Goal: Information Seeking & Learning: Learn about a topic

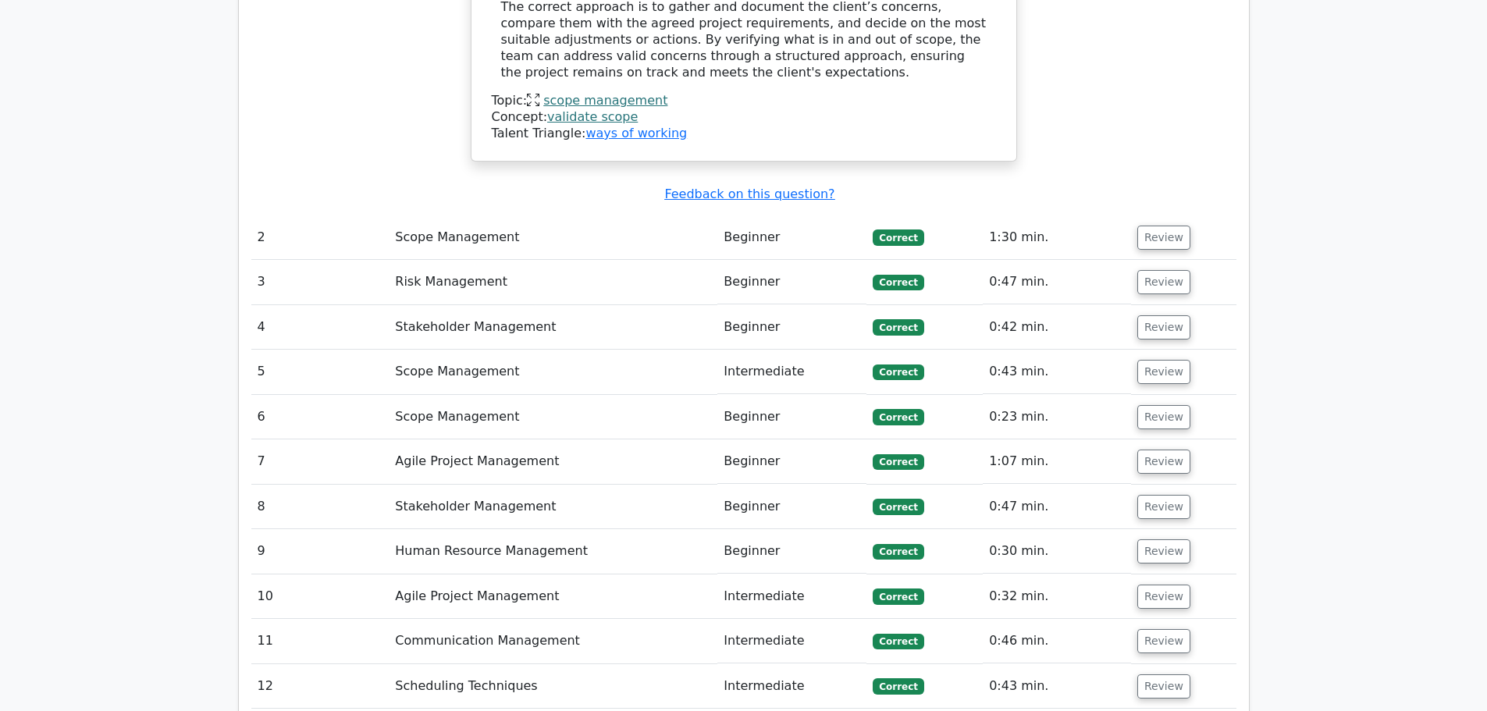
scroll to position [1873, 0]
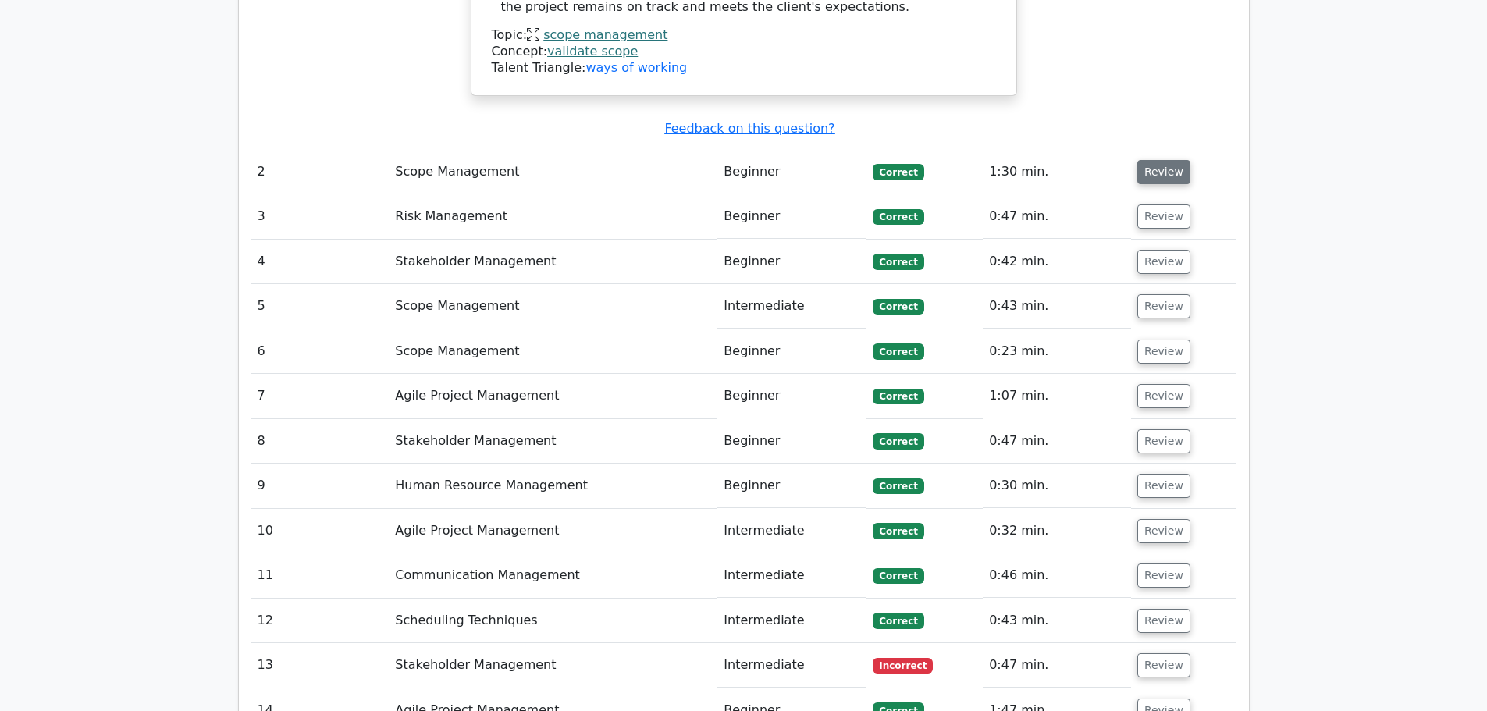
click at [1173, 160] on button "Review" at bounding box center [1163, 172] width 53 height 24
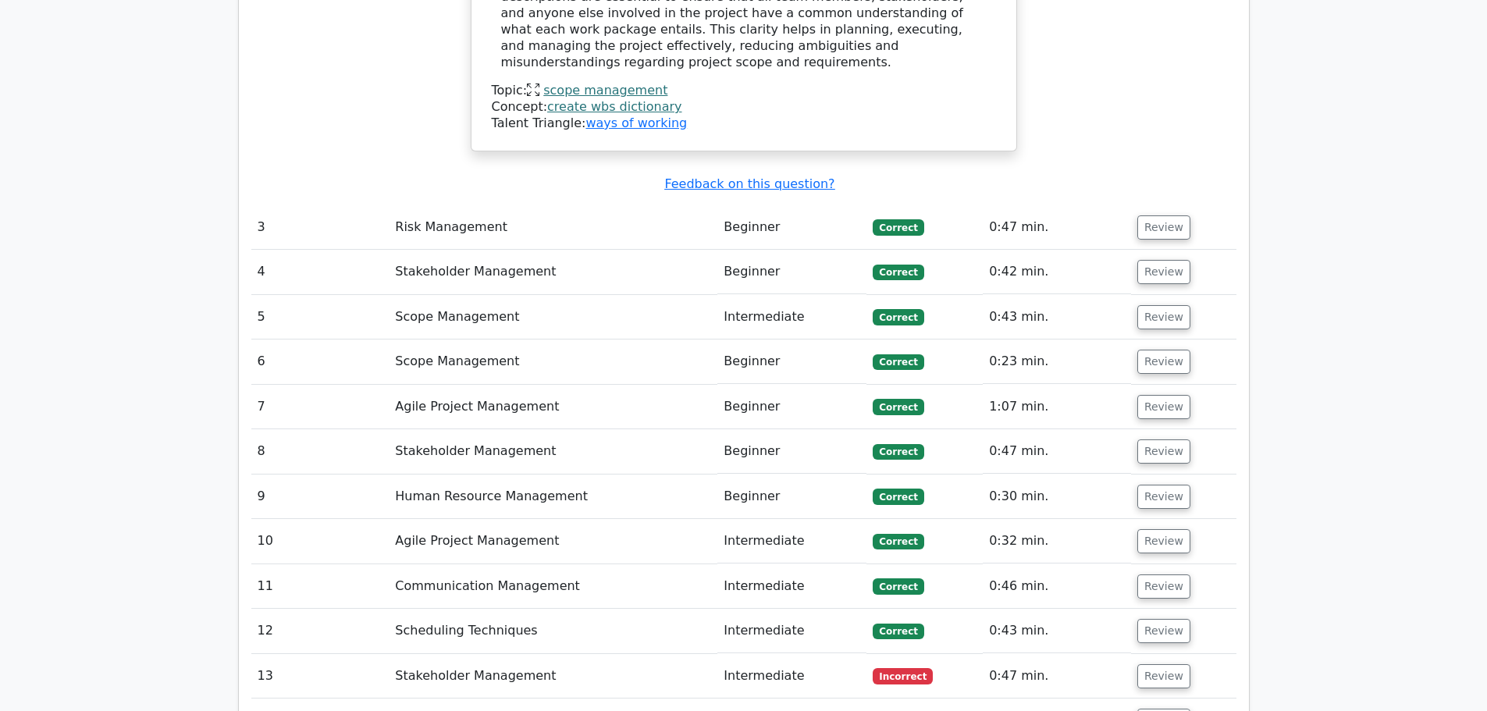
scroll to position [2576, 0]
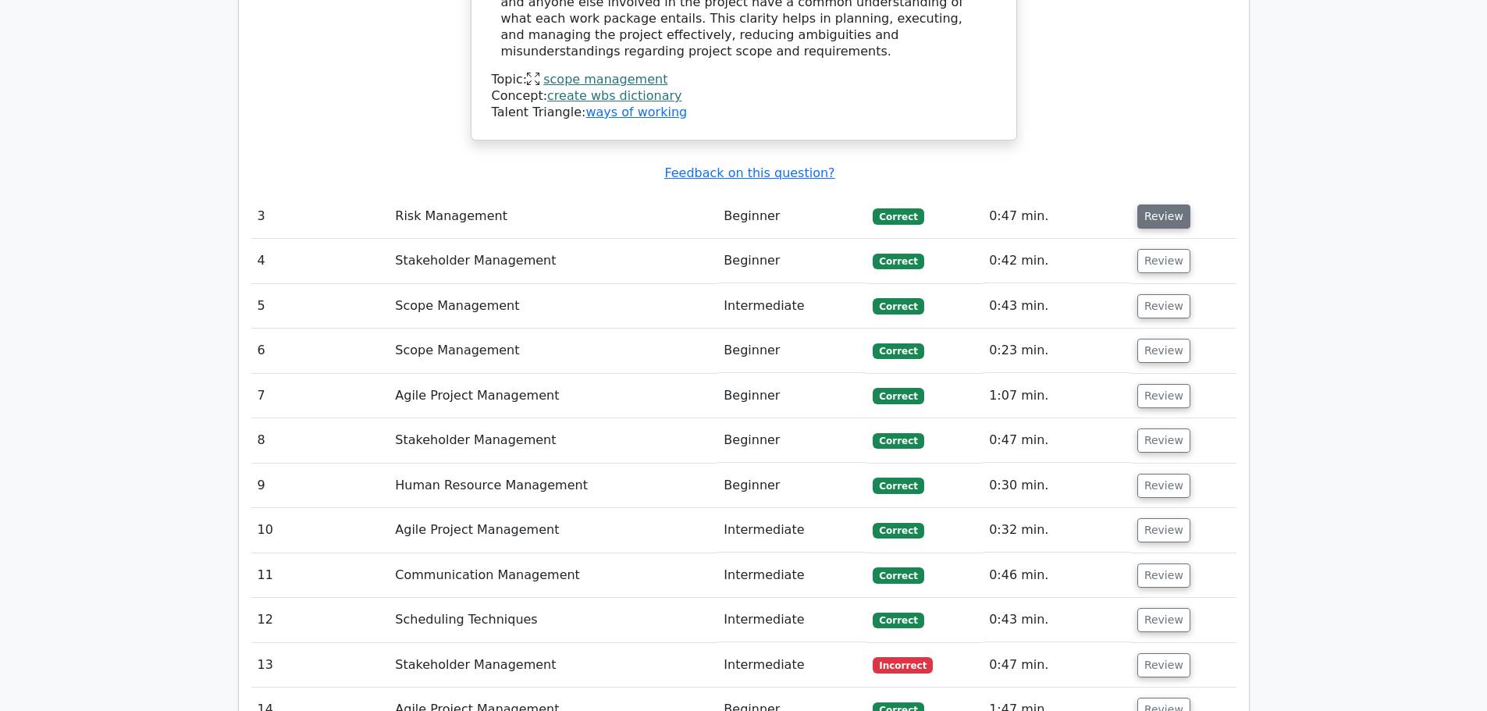
click at [1152, 205] on button "Review" at bounding box center [1163, 217] width 53 height 24
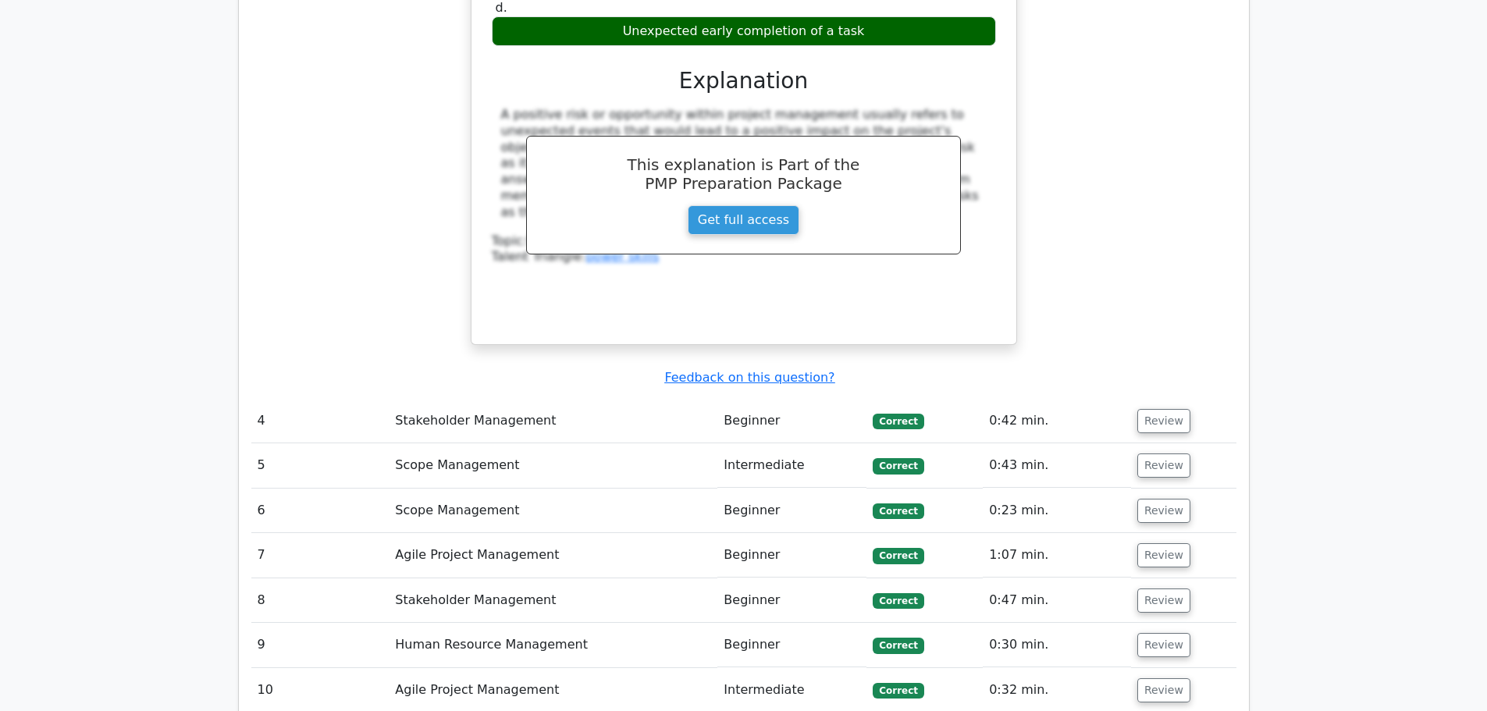
scroll to position [3044, 0]
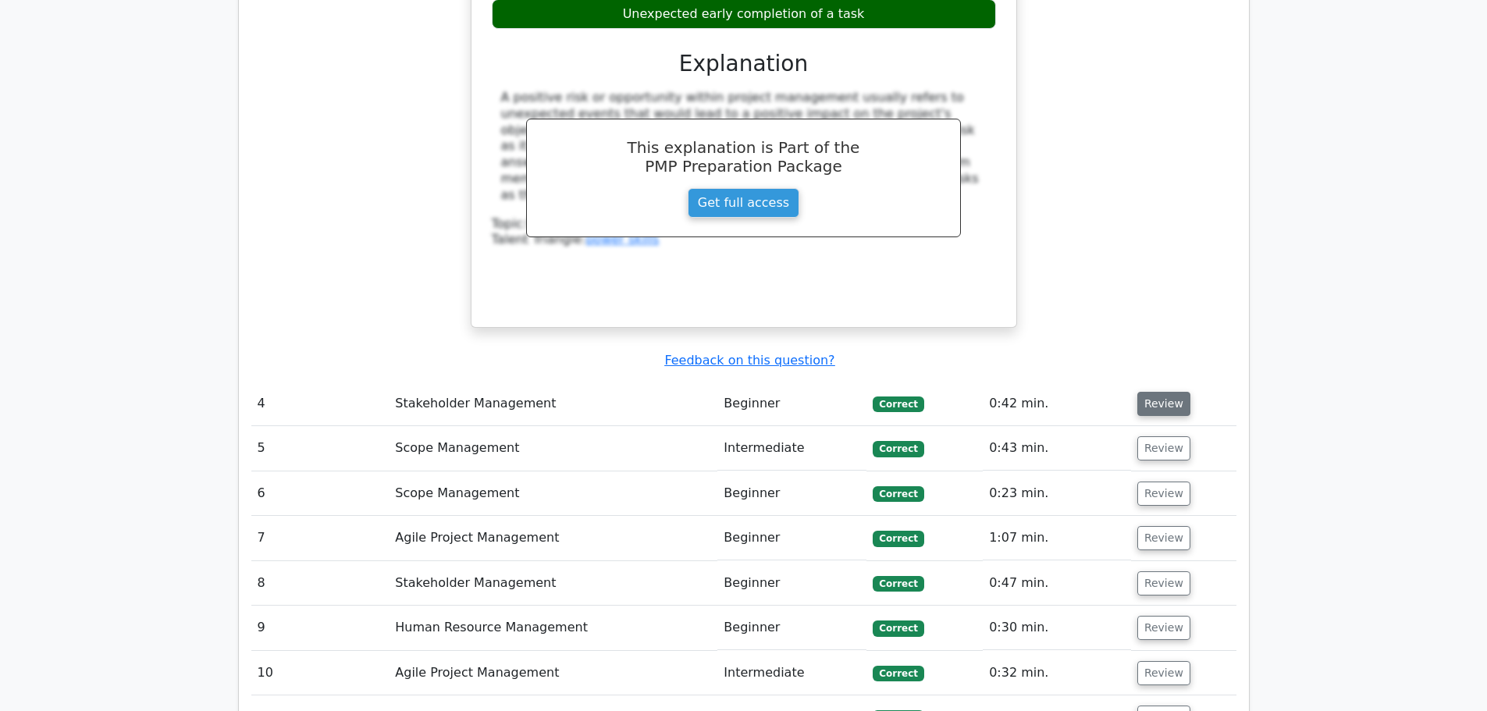
click at [1156, 392] on button "Review" at bounding box center [1163, 404] width 53 height 24
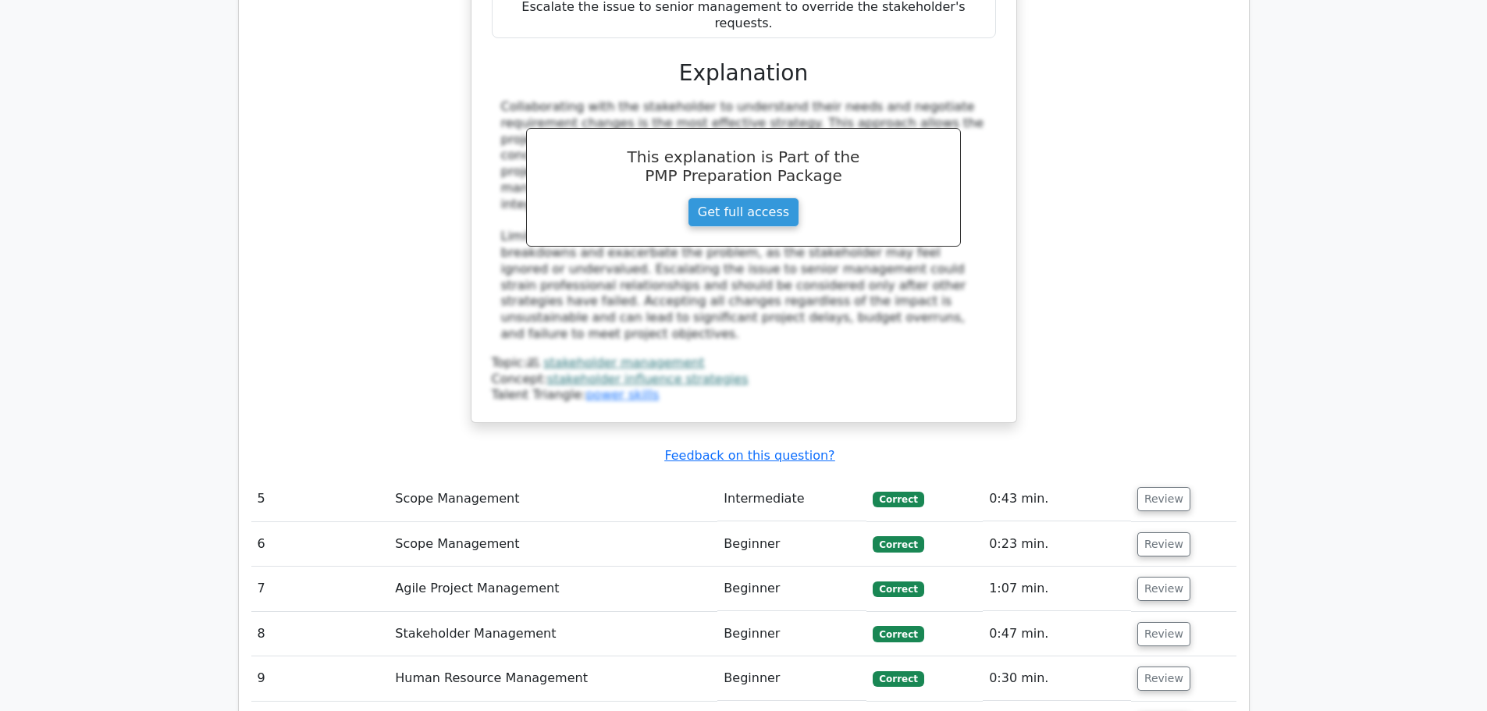
scroll to position [4059, 0]
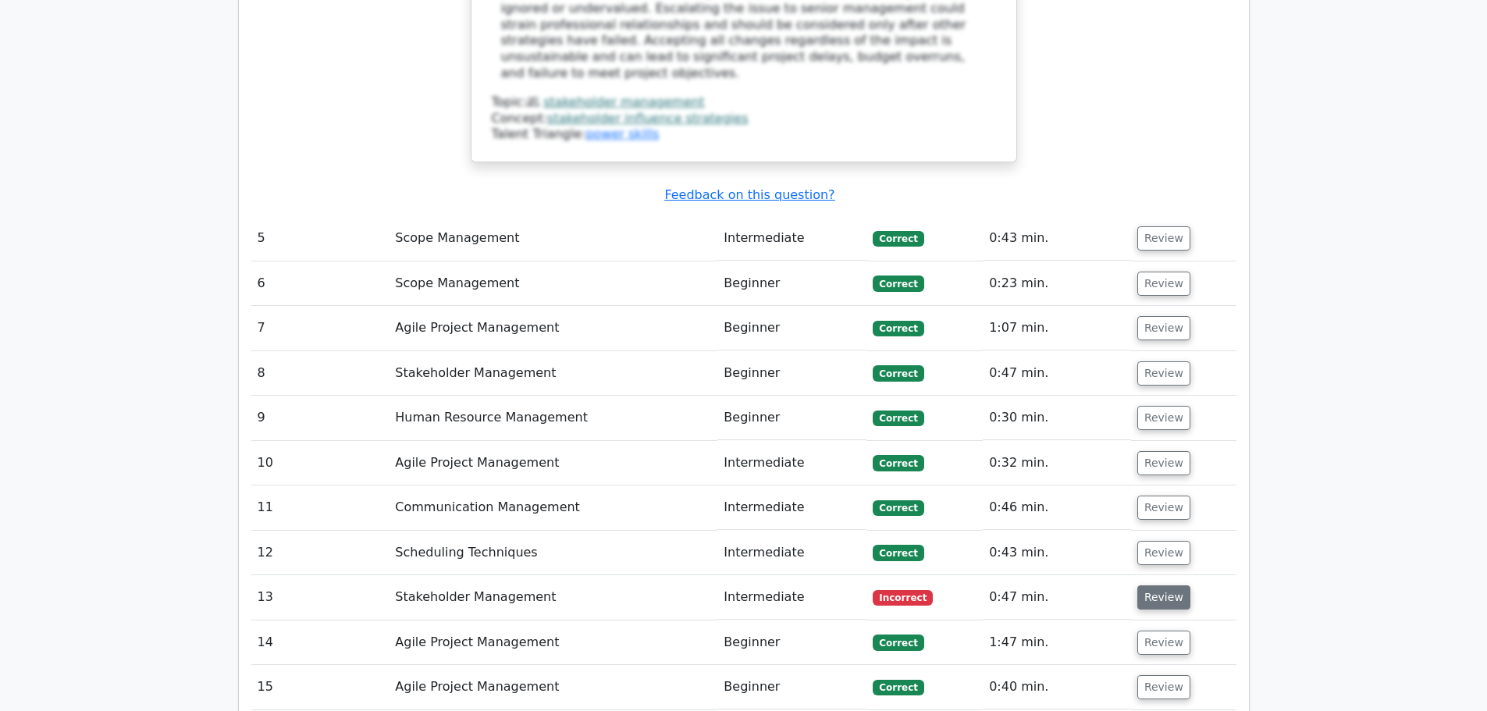
click at [1154, 585] on button "Review" at bounding box center [1163, 597] width 53 height 24
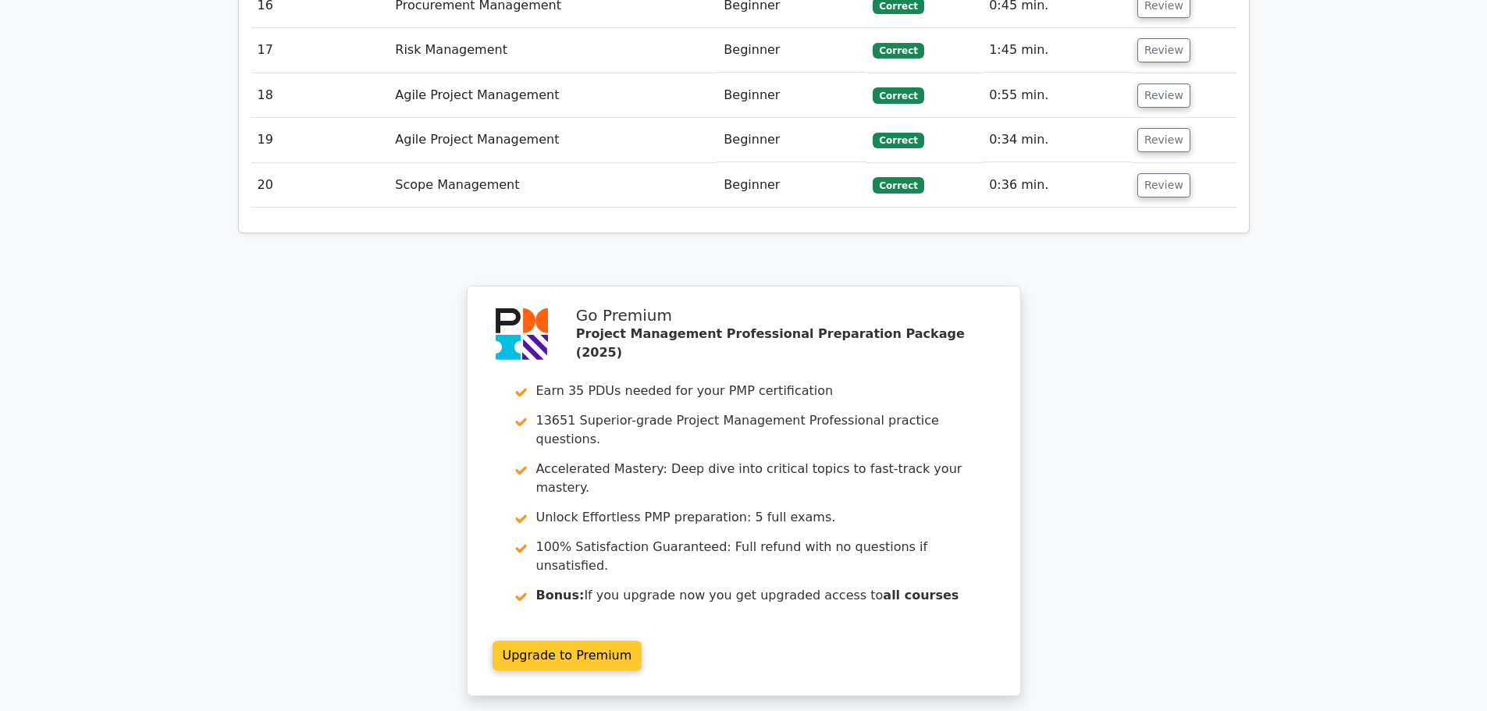
scroll to position [5605, 0]
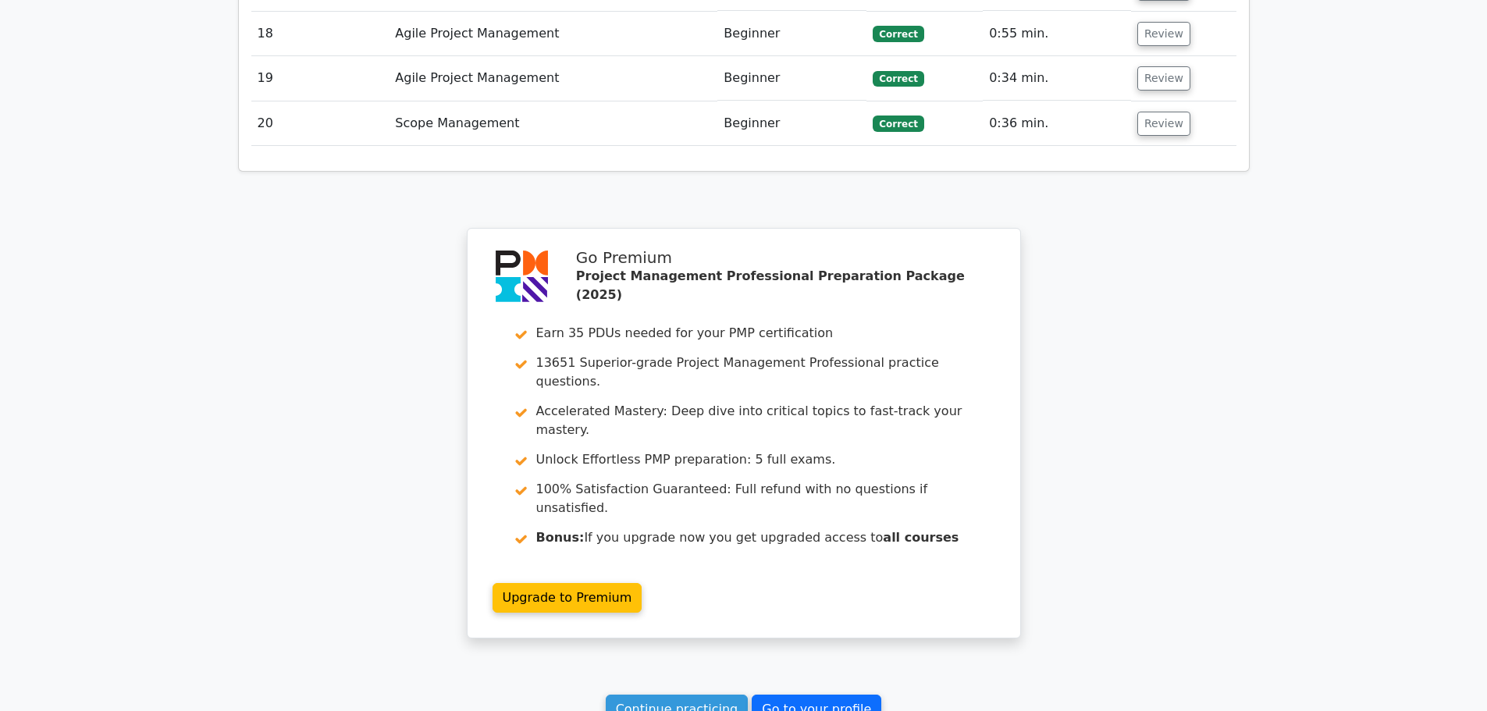
click at [802, 695] on link "Go to your profile" at bounding box center [817, 710] width 130 height 30
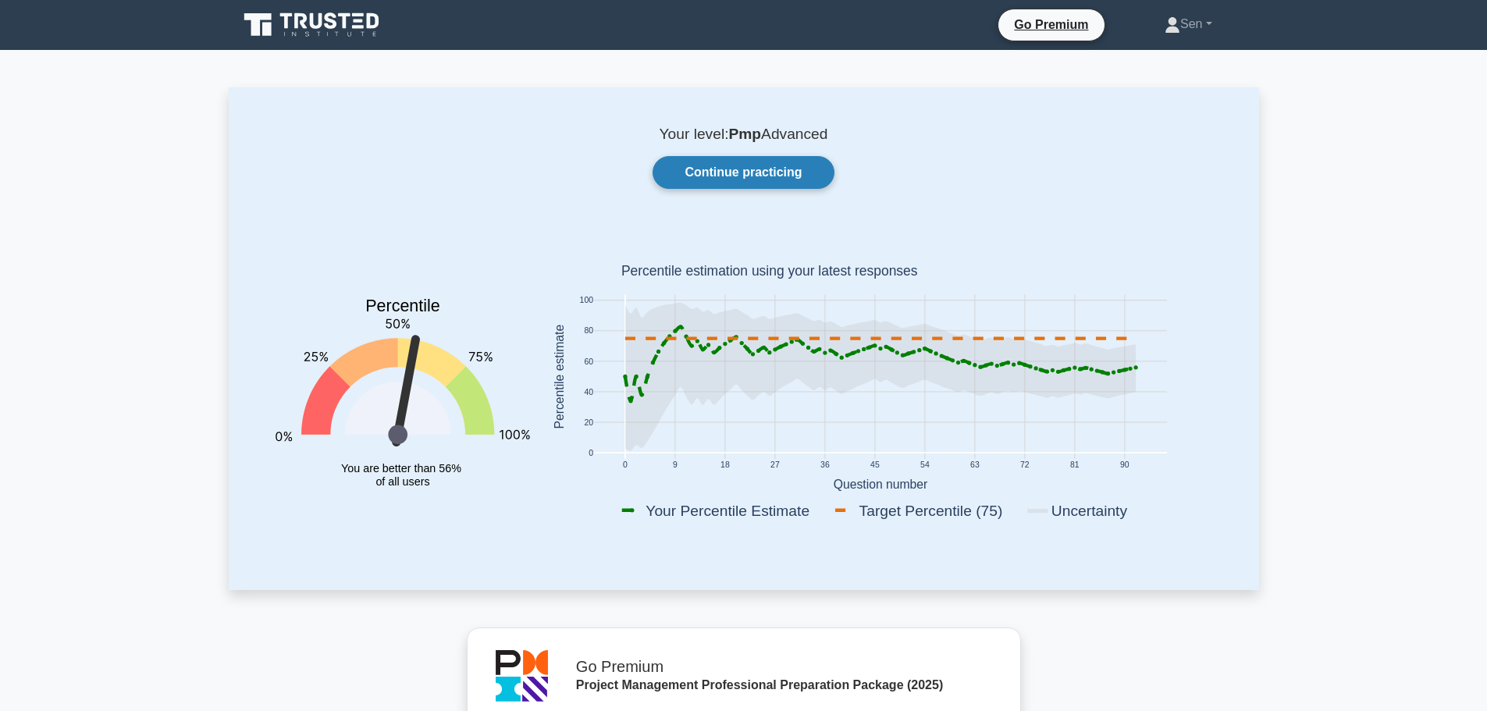
click at [774, 176] on link "Continue practicing" at bounding box center [743, 172] width 181 height 33
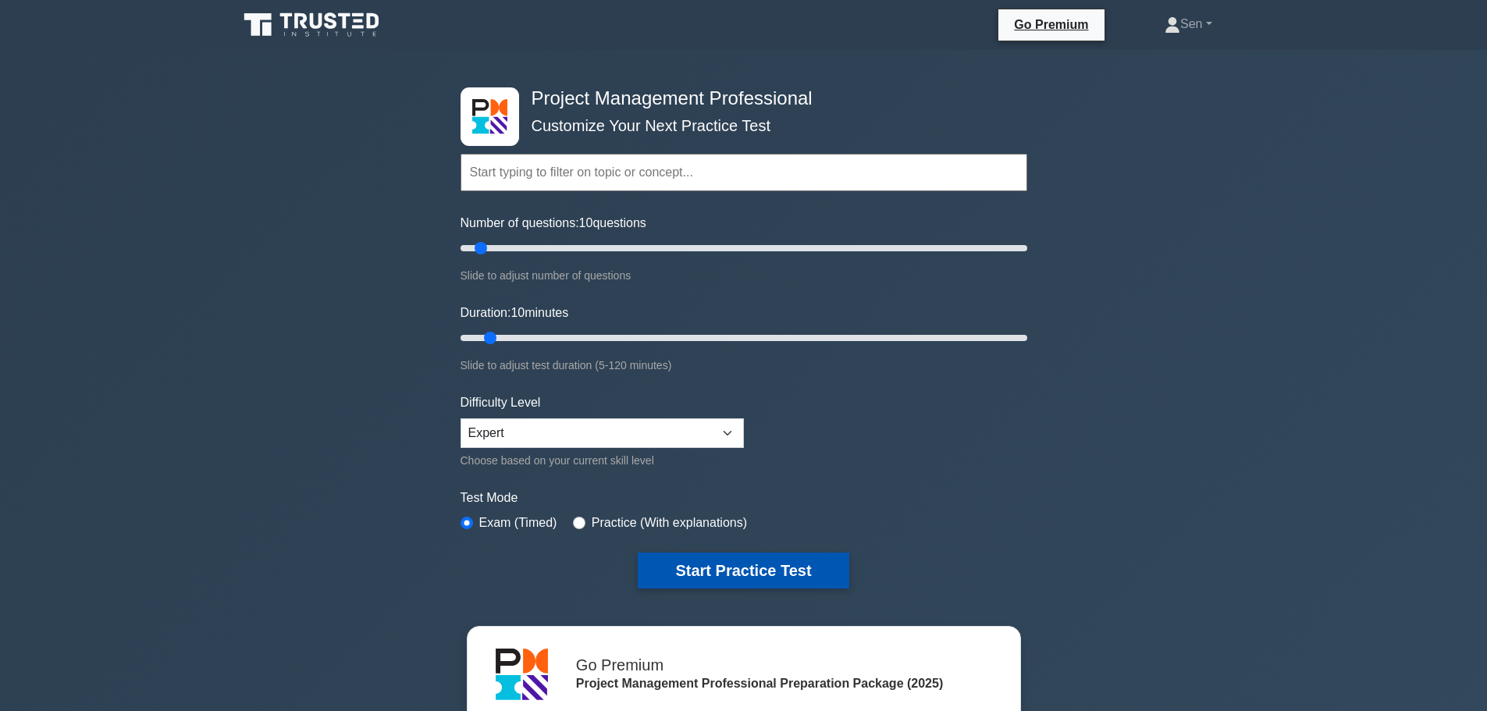
click at [713, 573] on button "Start Practice Test" at bounding box center [743, 571] width 211 height 36
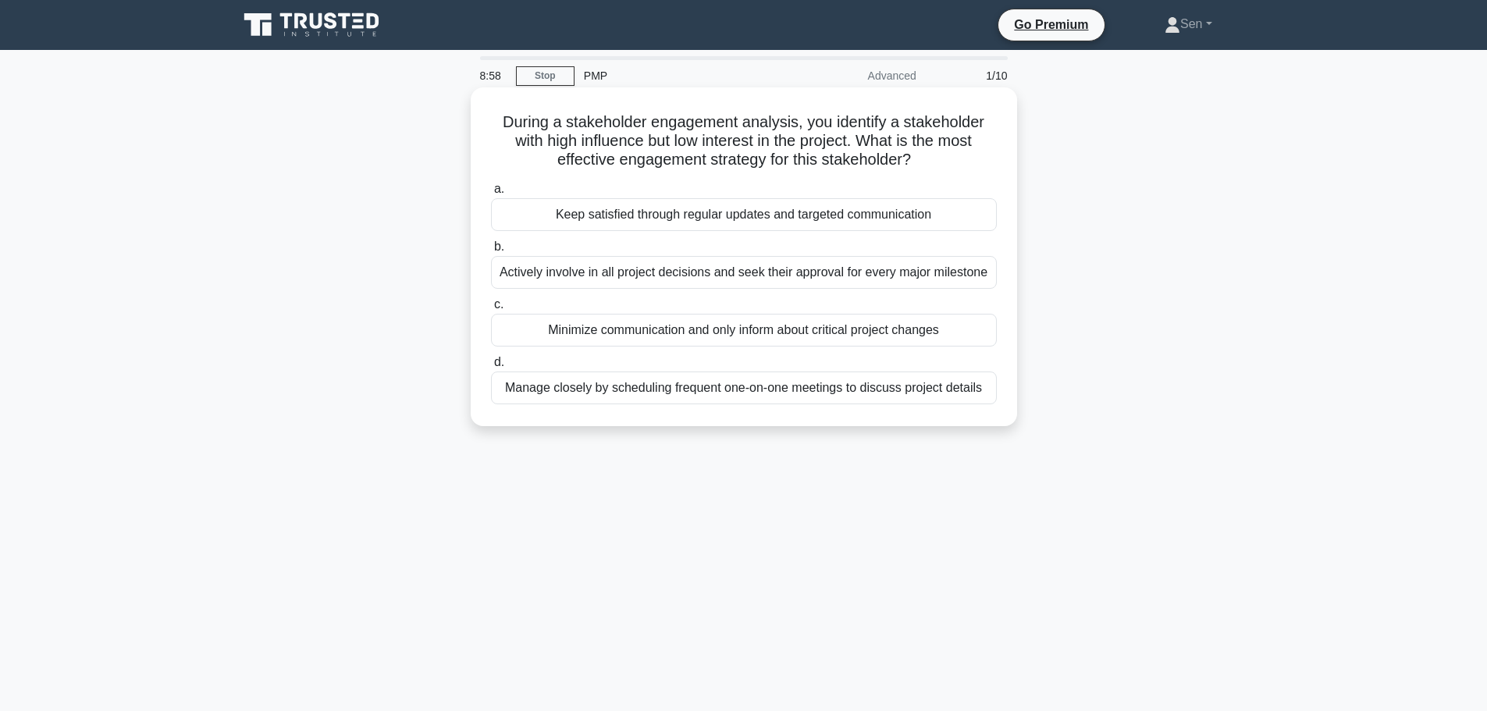
click at [758, 276] on div "Actively involve in all project decisions and seek their approval for every maj…" at bounding box center [744, 272] width 506 height 33
click at [491, 252] on input "b. Actively involve in all project decisions and seek their approval for every …" at bounding box center [491, 247] width 0 height 10
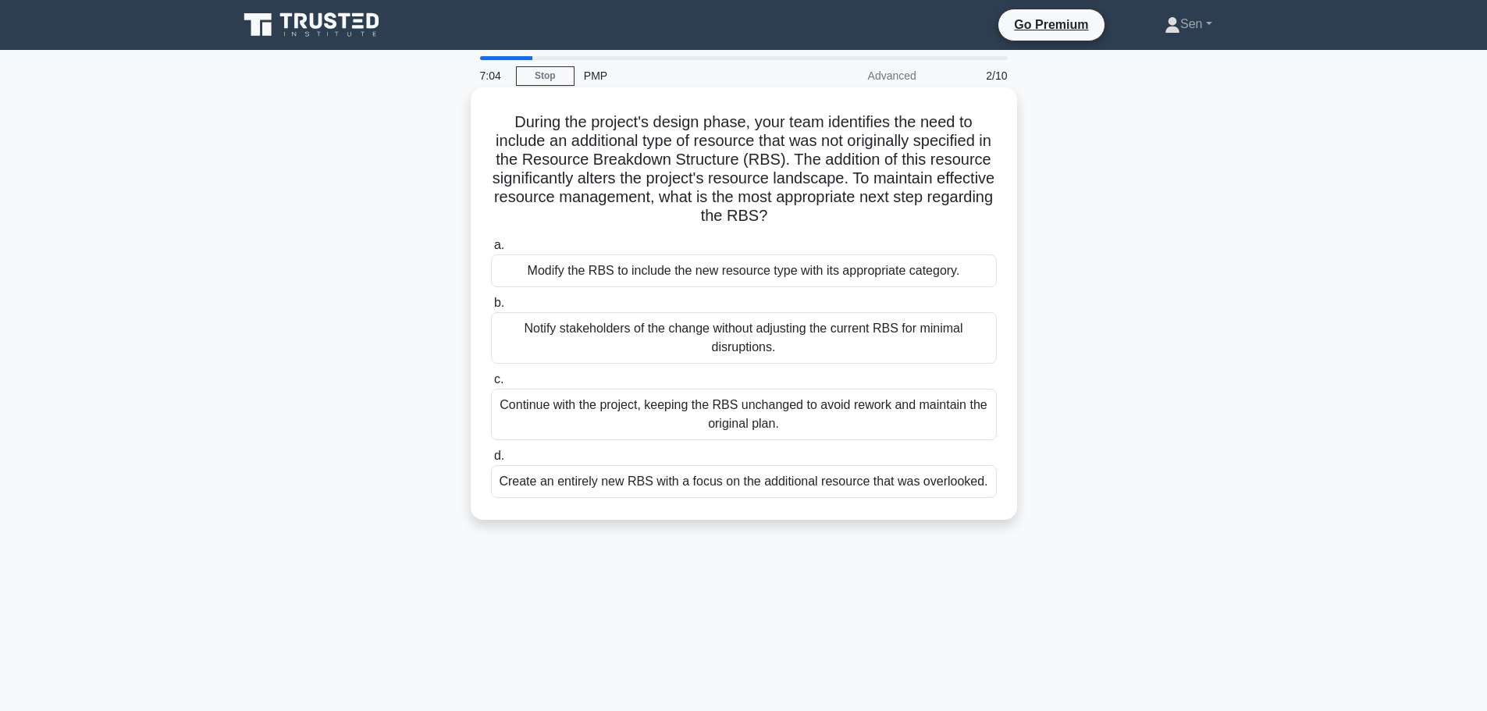
click at [725, 487] on div "Create an entirely new RBS with a focus on the additional resource that was ove…" at bounding box center [744, 481] width 506 height 33
click at [491, 461] on input "d. Create an entirely new RBS with a focus on the additional resource that was …" at bounding box center [491, 456] width 0 height 10
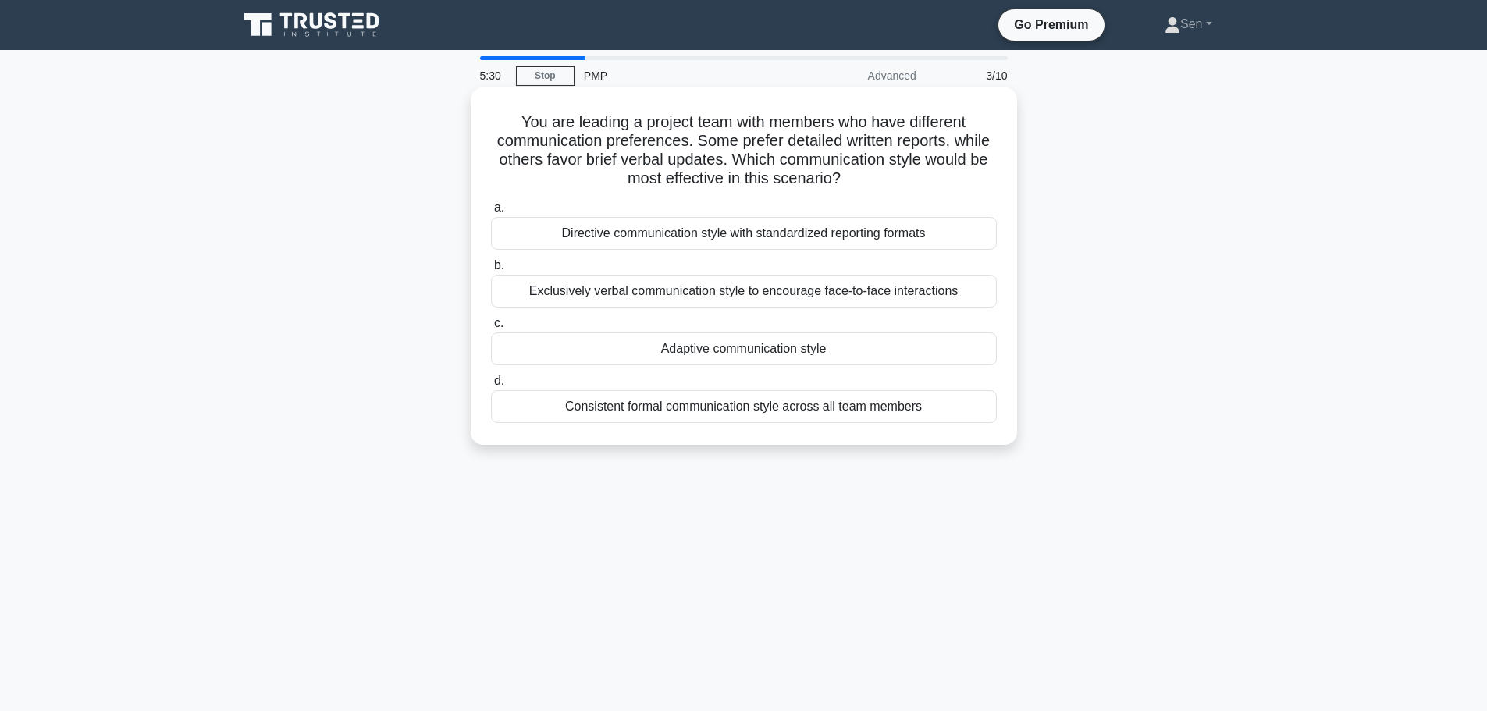
click at [778, 235] on div "Directive communication style with standardized reporting formats" at bounding box center [744, 233] width 506 height 33
click at [491, 213] on input "a. Directive communication style with standardized reporting formats" at bounding box center [491, 208] width 0 height 10
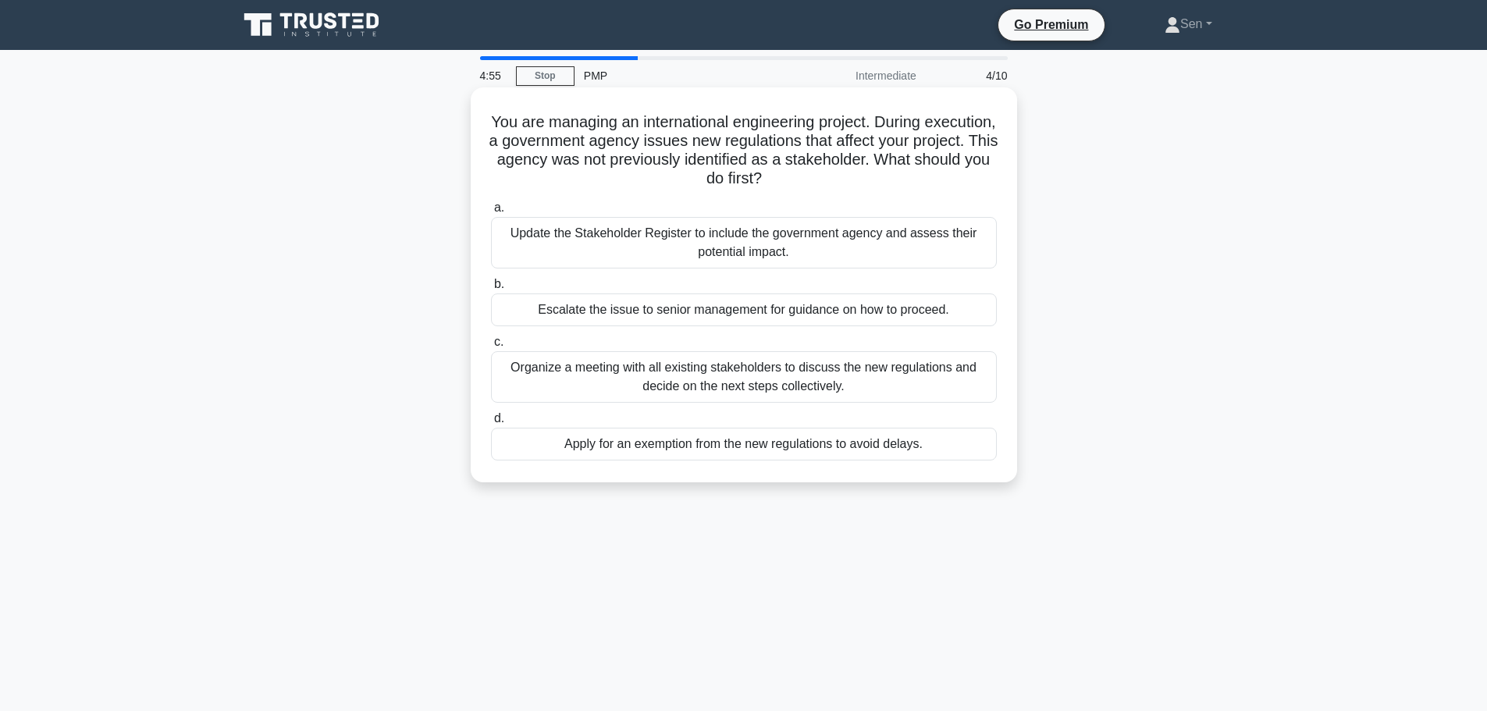
click at [850, 387] on div "Organize a meeting with all existing stakeholders to discuss the new regulation…" at bounding box center [744, 377] width 506 height 52
click at [491, 347] on input "c. Organize a meeting with all existing stakeholders to discuss the new regulat…" at bounding box center [491, 342] width 0 height 10
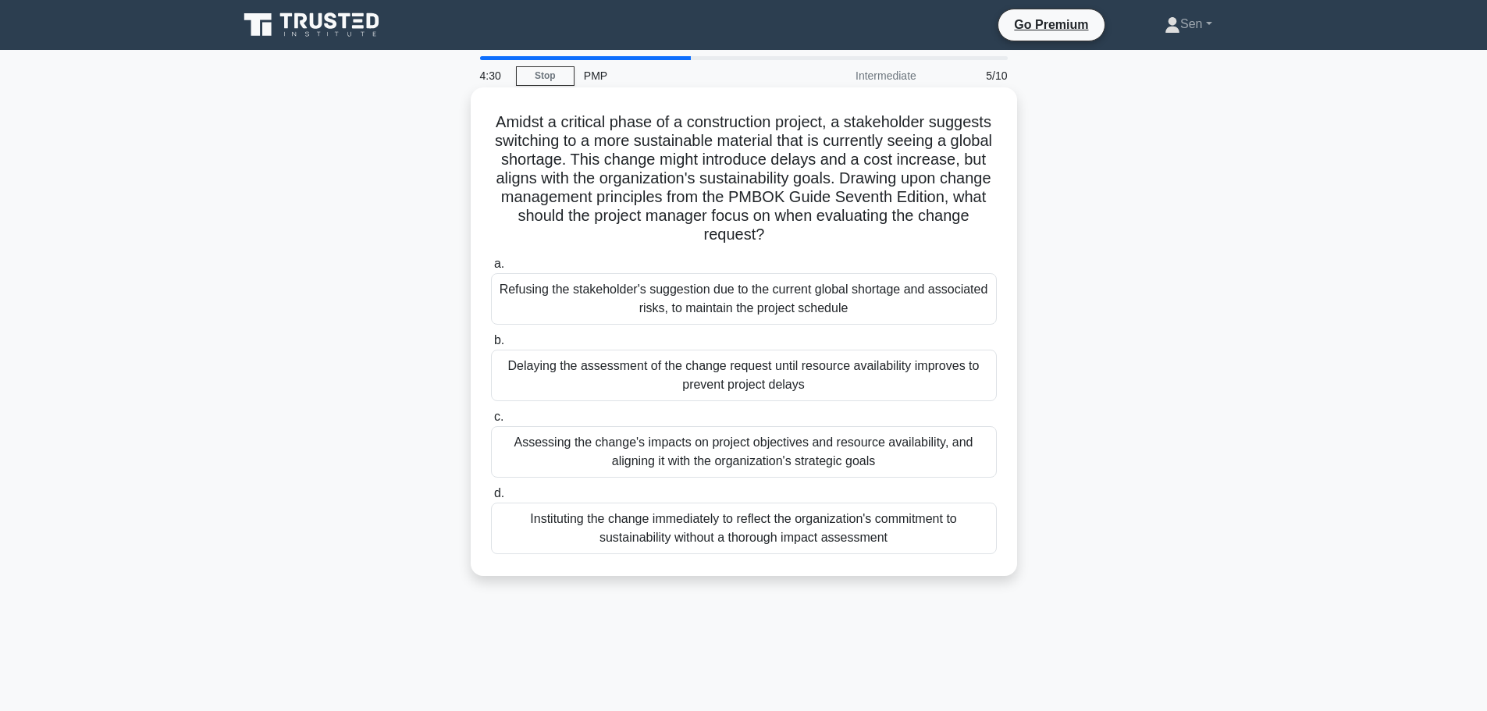
click at [891, 458] on div "Assessing the change's impacts on project objectives and resource availability,…" at bounding box center [744, 452] width 506 height 52
click at [491, 422] on input "c. Assessing the change's impacts on project objectives and resource availabili…" at bounding box center [491, 417] width 0 height 10
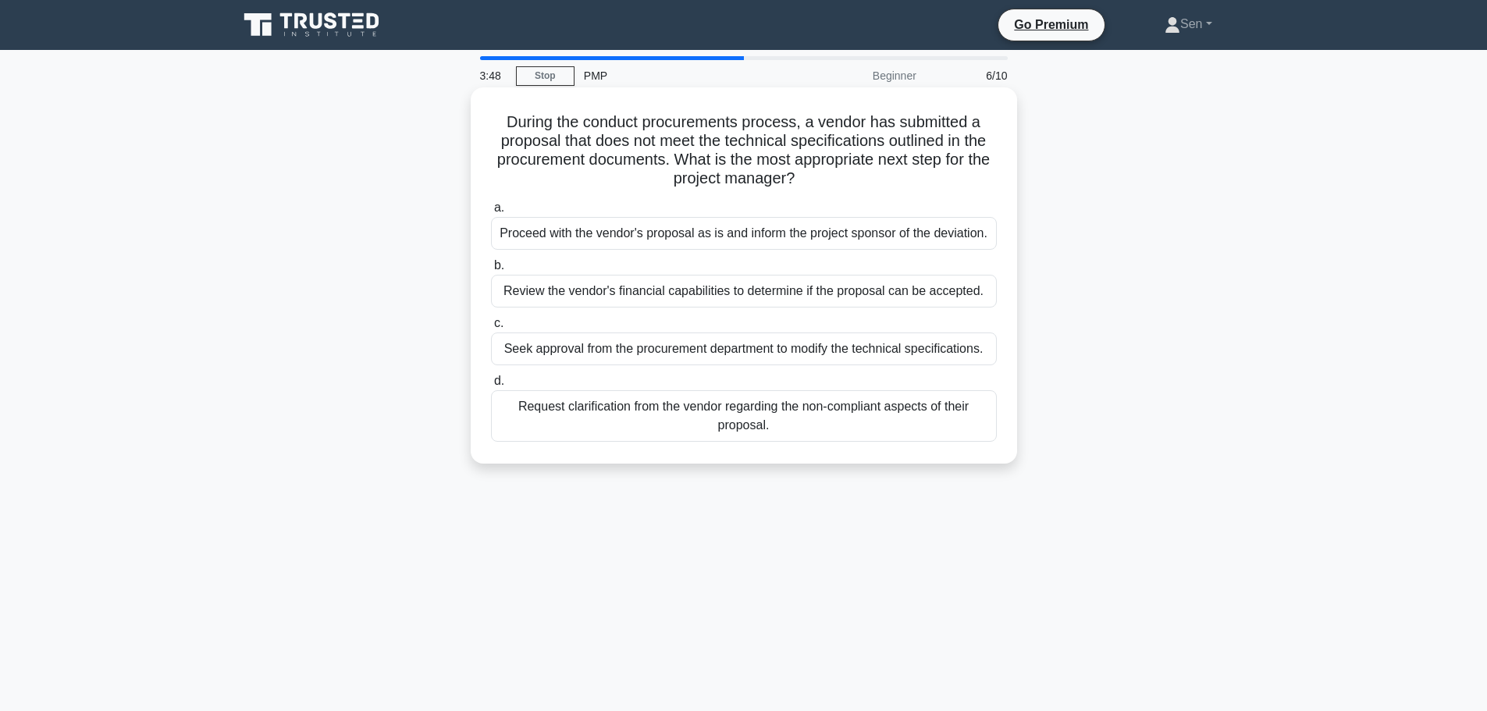
click at [881, 425] on div "Request clarification from the vendor regarding the non-compliant aspects of th…" at bounding box center [744, 416] width 506 height 52
click at [491, 386] on input "d. Request clarification from the vendor regarding the non-compliant aspects of…" at bounding box center [491, 381] width 0 height 10
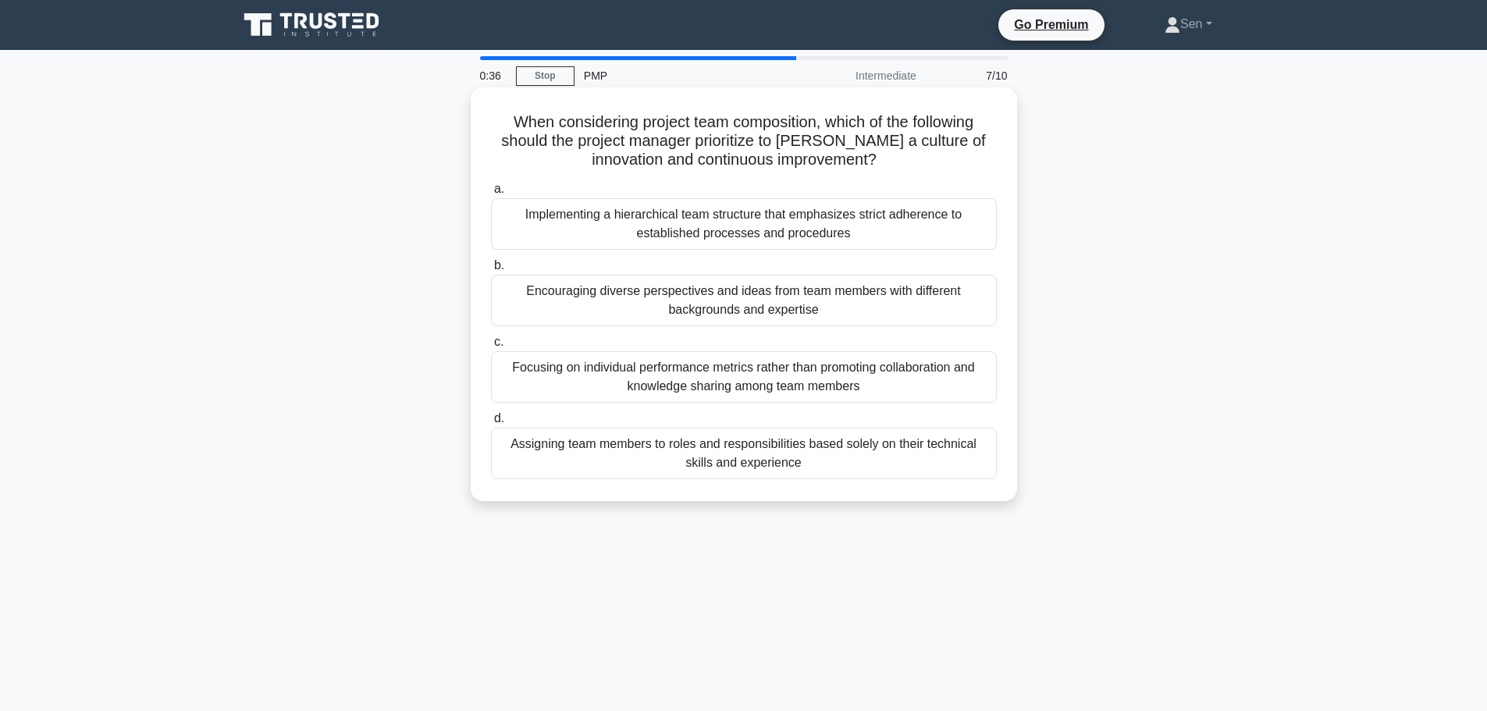
click at [709, 308] on div "Encouraging diverse perspectives and ideas from team members with different bac…" at bounding box center [744, 301] width 506 height 52
click at [491, 271] on input "b. Encouraging diverse perspectives and ideas from team members with different …" at bounding box center [491, 266] width 0 height 10
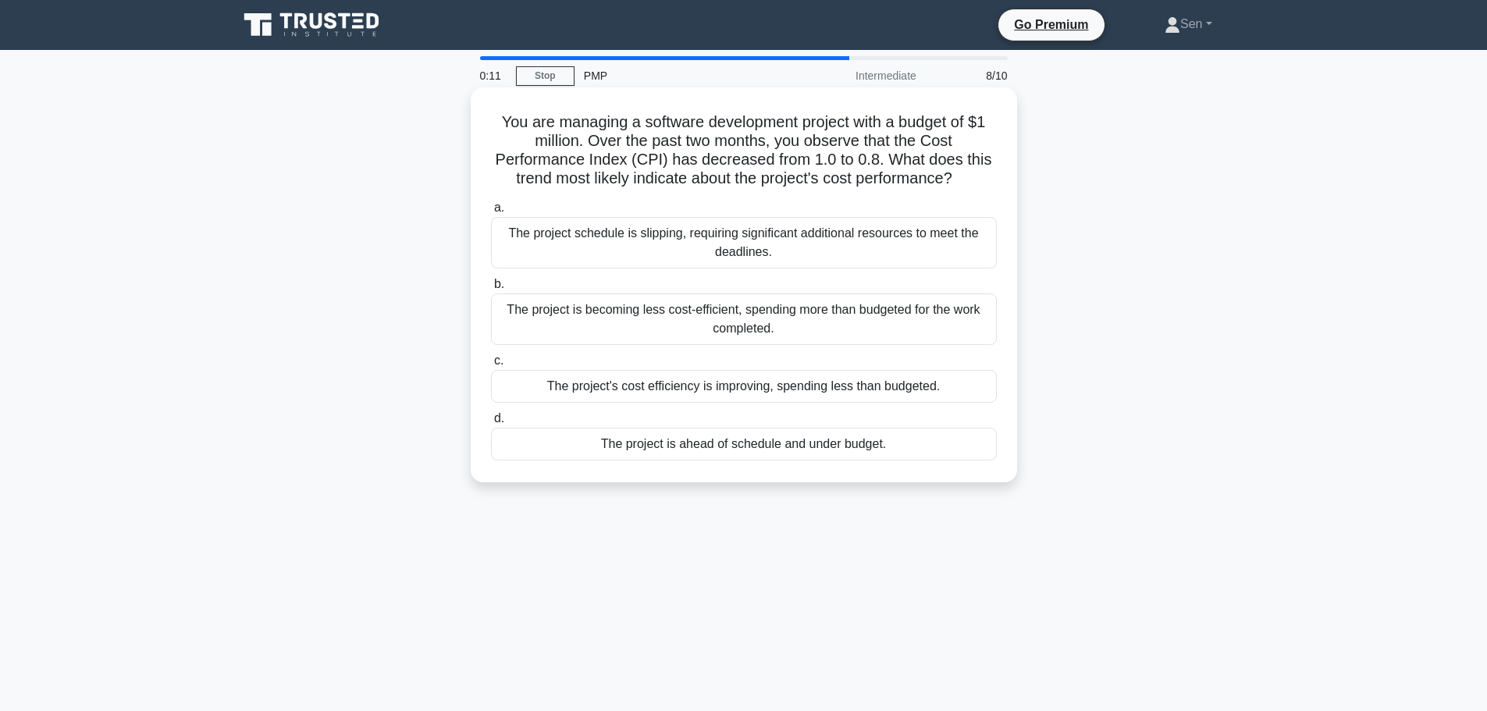
click at [828, 398] on div "The project's cost efficiency is improving, spending less than budgeted." at bounding box center [744, 386] width 506 height 33
click at [491, 366] on input "c. The project's cost efficiency is improving, spending less than budgeted." at bounding box center [491, 361] width 0 height 10
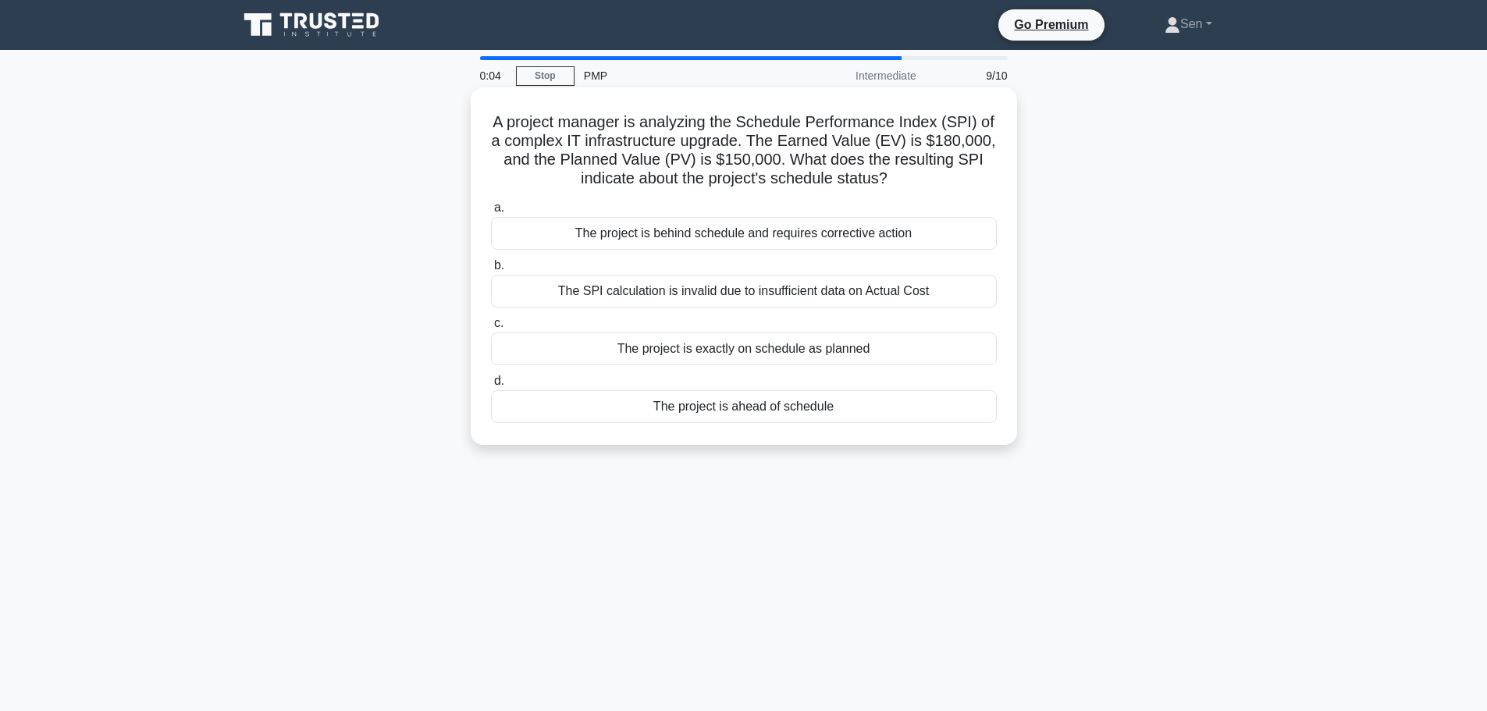
click at [760, 293] on div "The SPI calculation is invalid due to insufficient data on Actual Cost" at bounding box center [744, 291] width 506 height 33
click at [491, 271] on input "b. The SPI calculation is invalid due to insufficient data on Actual Cost" at bounding box center [491, 266] width 0 height 10
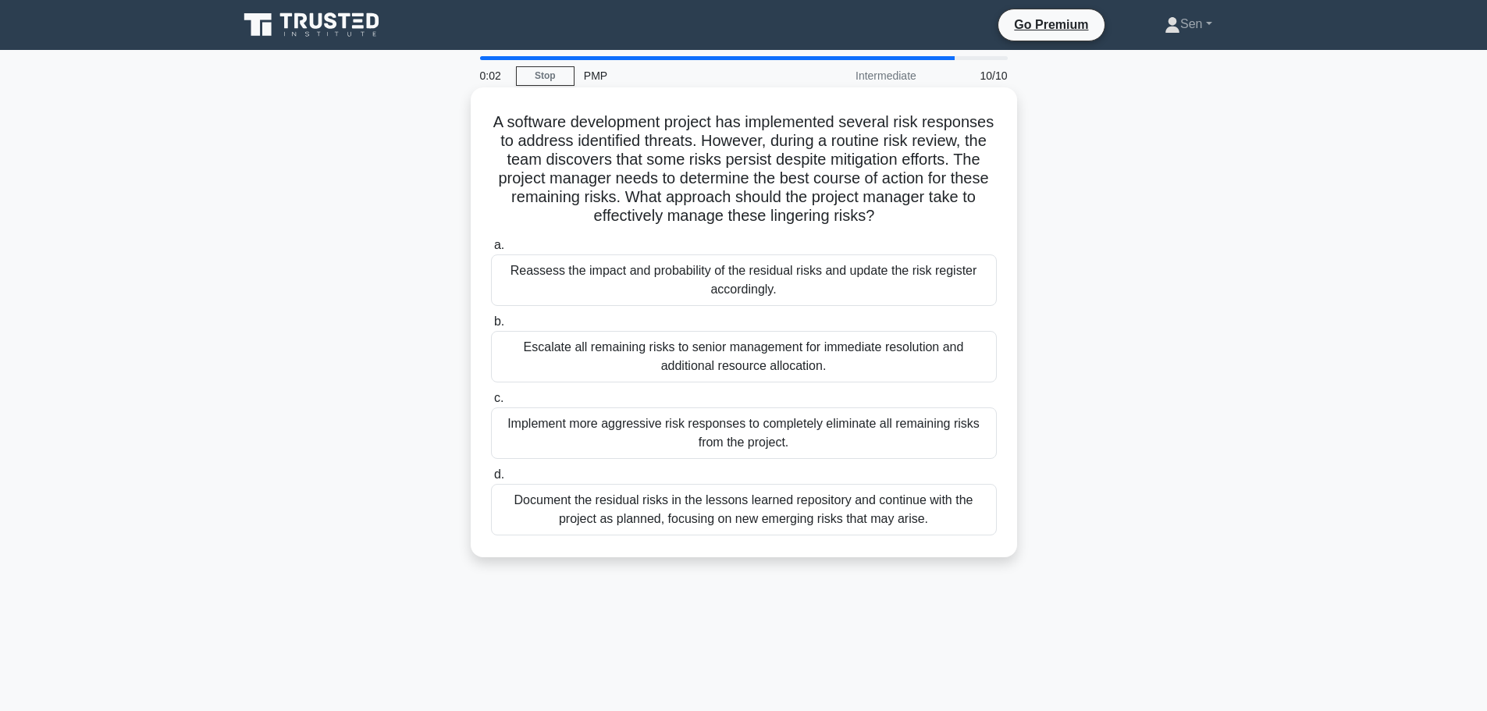
click at [738, 363] on div "Escalate all remaining risks to senior management for immediate resolution and …" at bounding box center [744, 357] width 506 height 52
click at [491, 327] on input "b. Escalate all remaining risks to senior management for immediate resolution a…" at bounding box center [491, 322] width 0 height 10
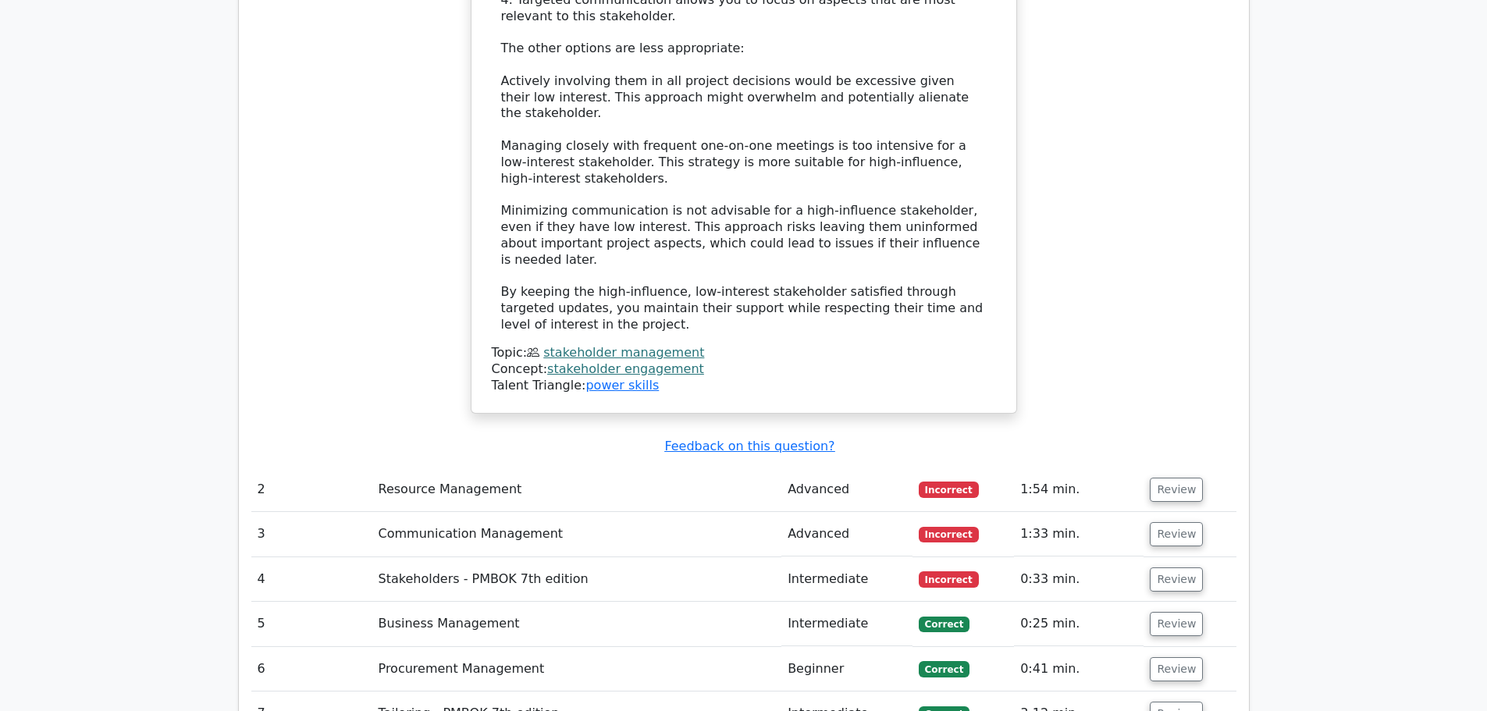
scroll to position [2264, 0]
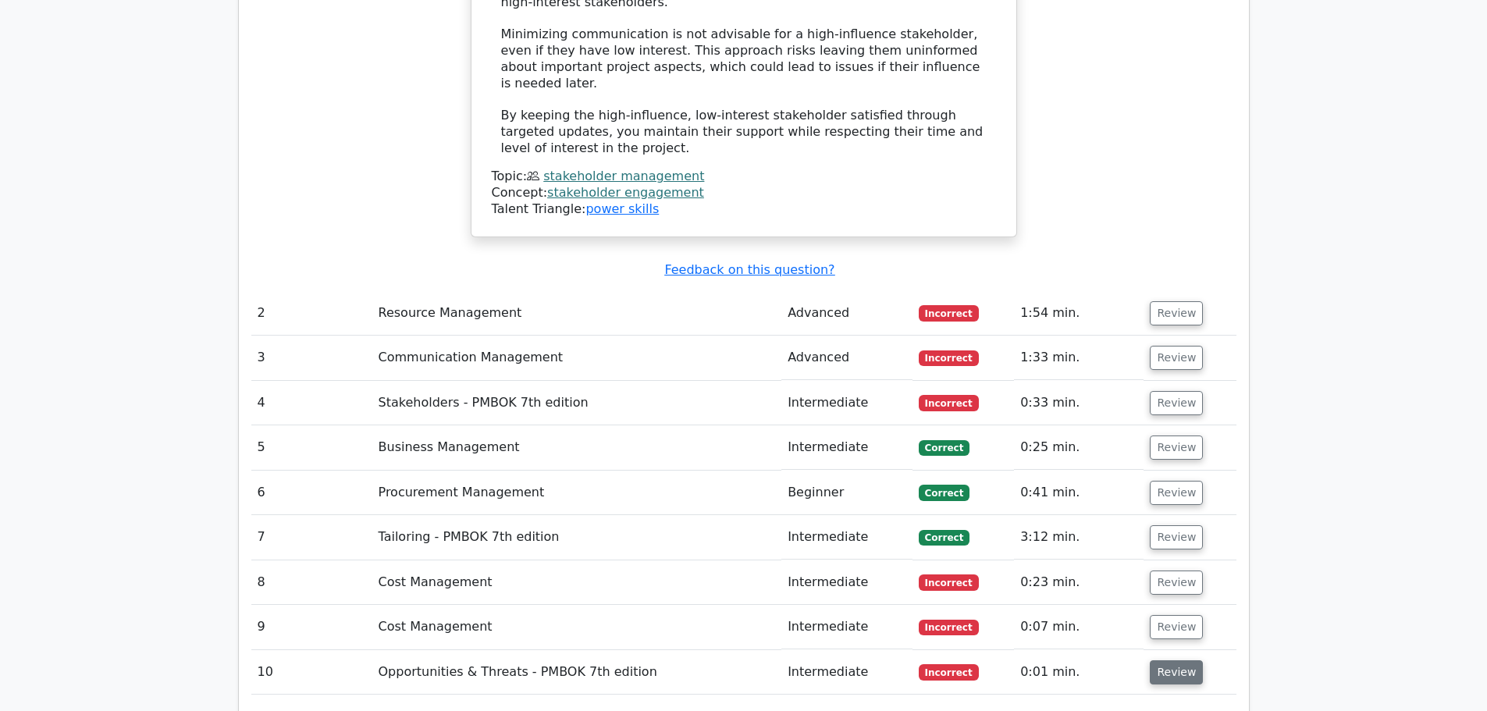
click at [1165, 660] on button "Review" at bounding box center [1176, 672] width 53 height 24
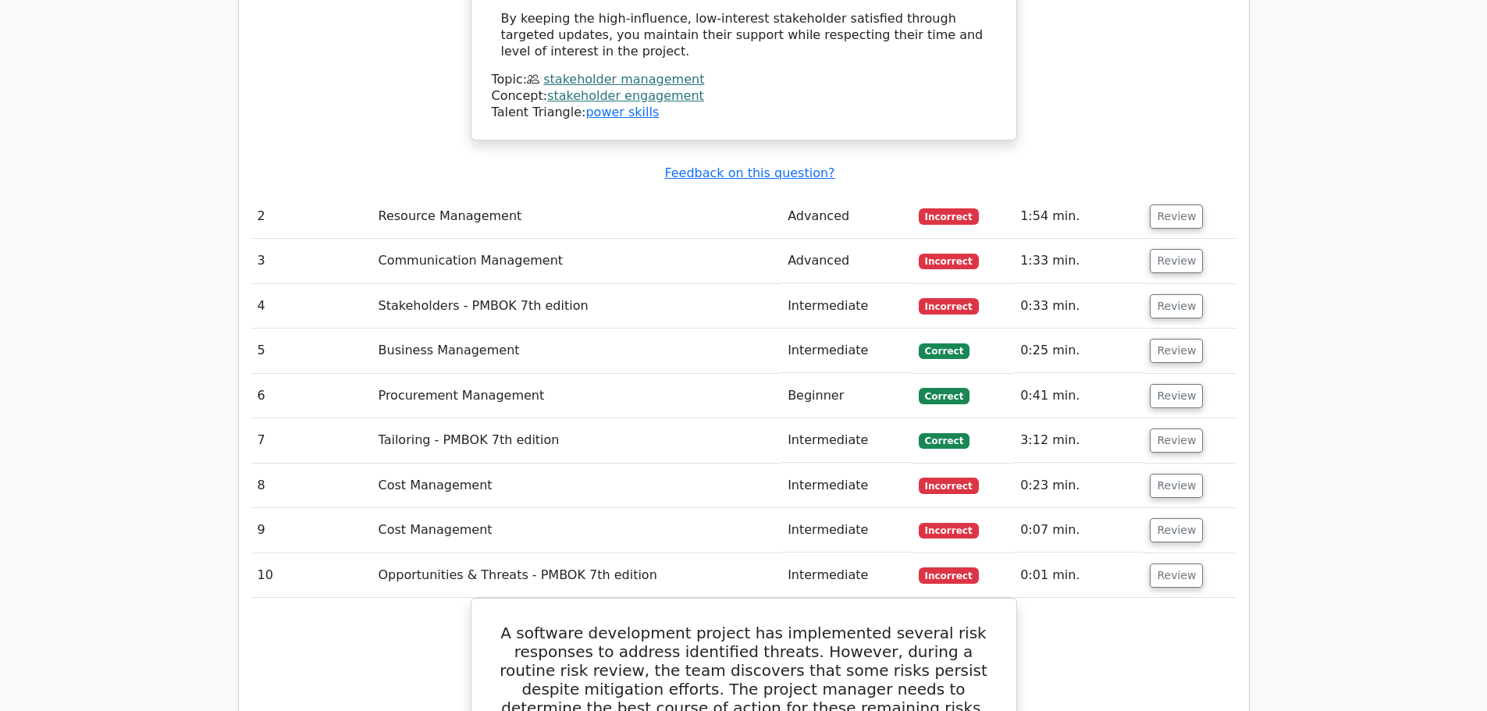
scroll to position [2576, 0]
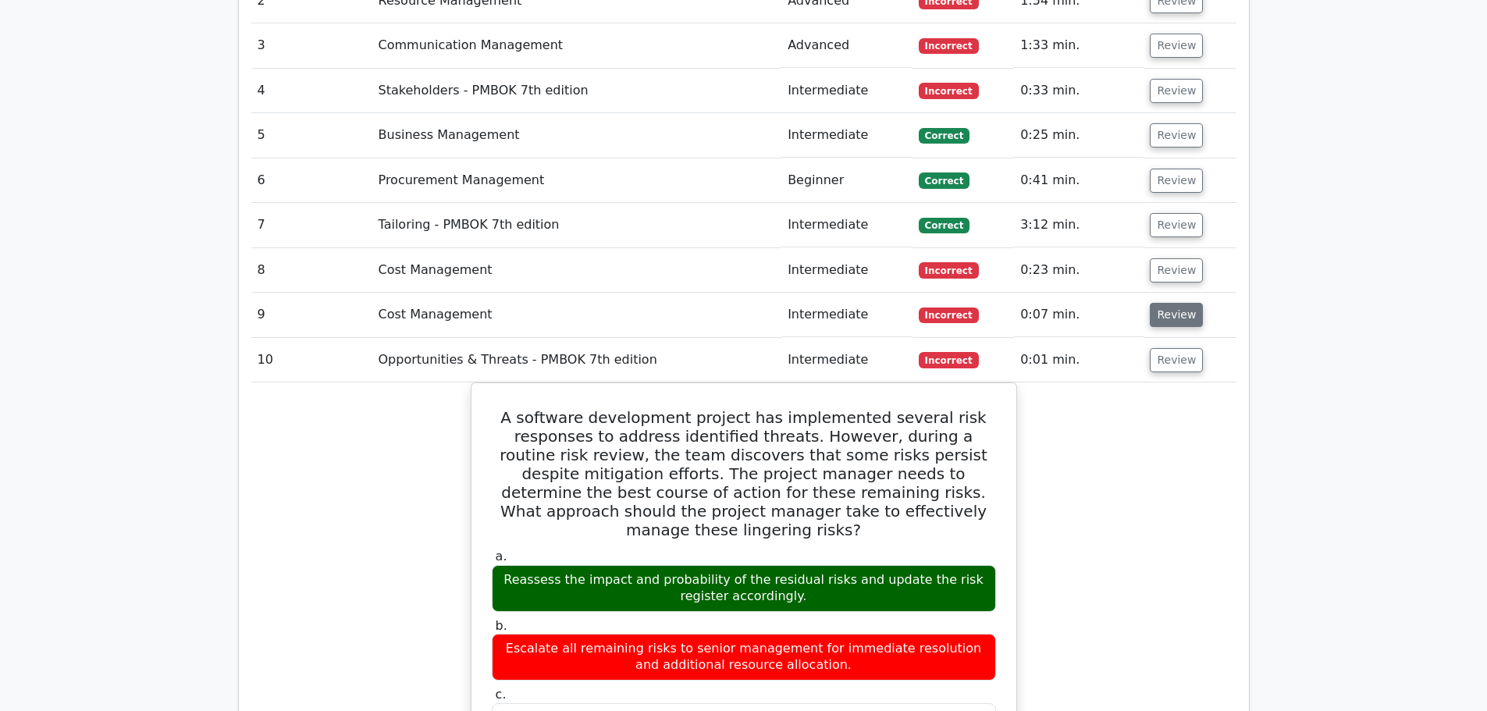
click at [1184, 303] on button "Review" at bounding box center [1176, 315] width 53 height 24
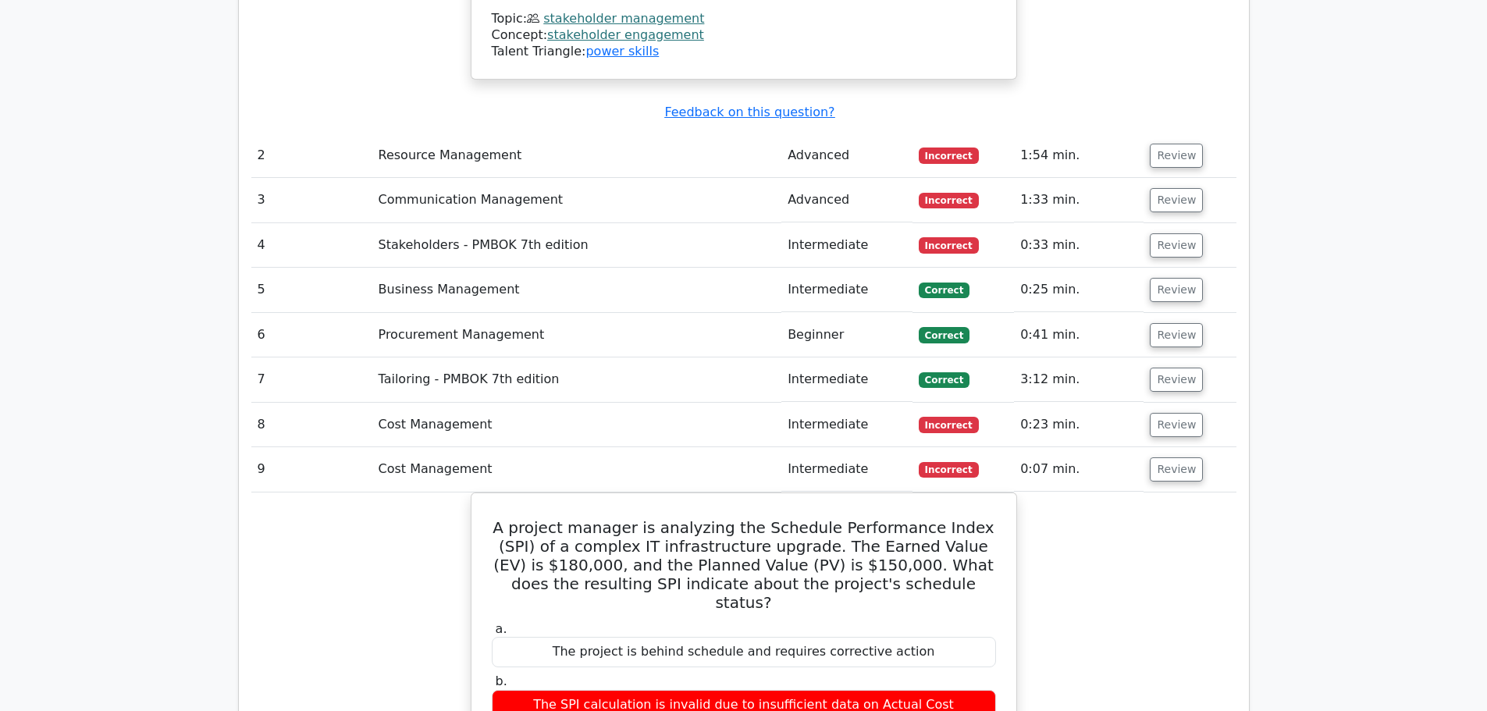
scroll to position [2420, 0]
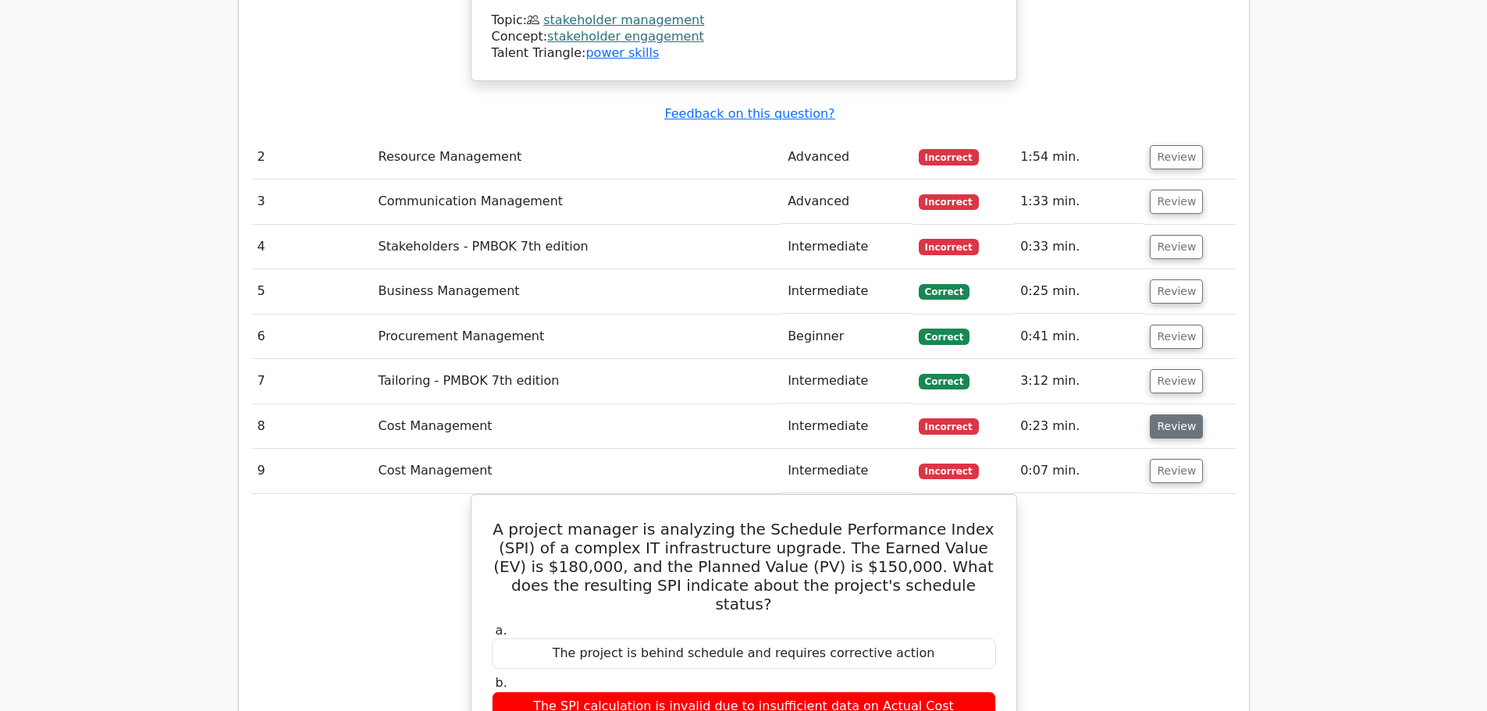
click at [1170, 415] on button "Review" at bounding box center [1176, 427] width 53 height 24
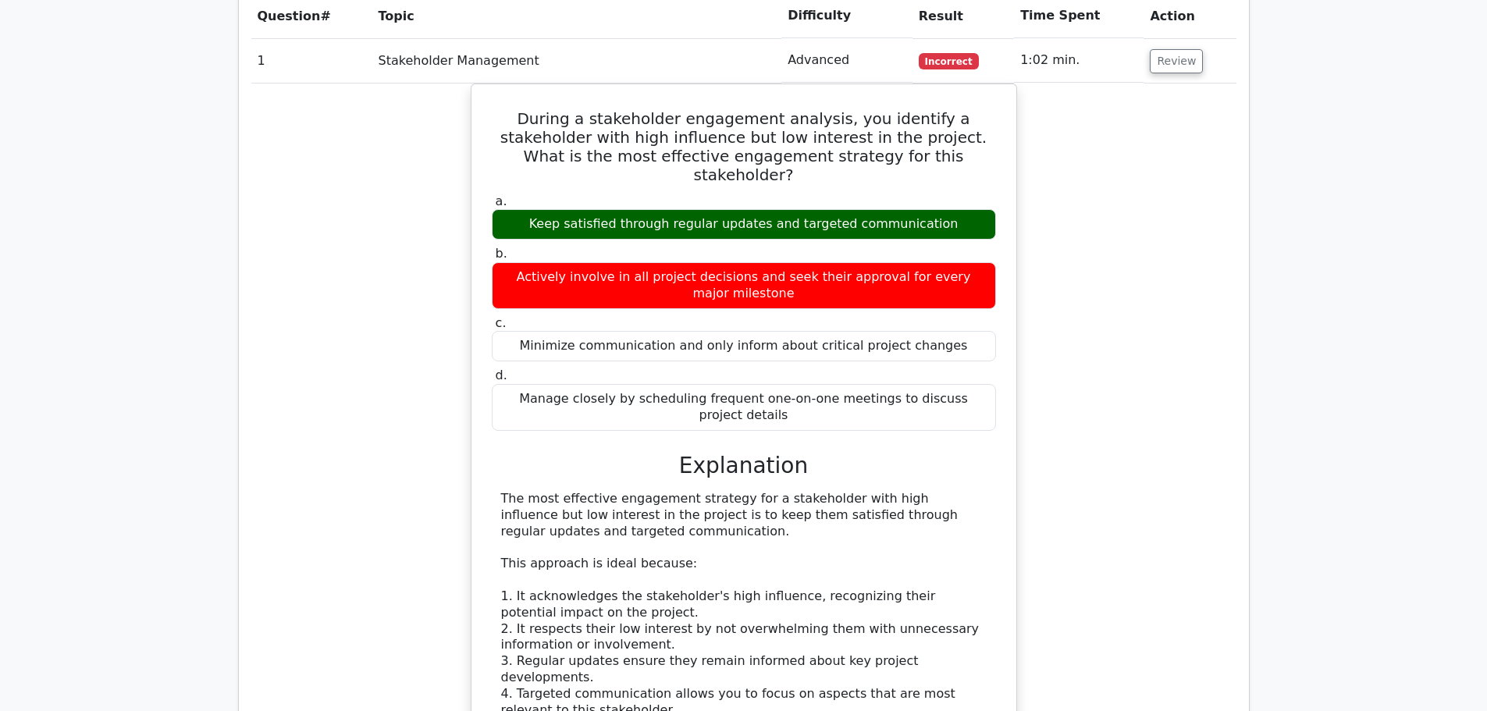
scroll to position [1249, 0]
